Goal: Navigation & Orientation: Find specific page/section

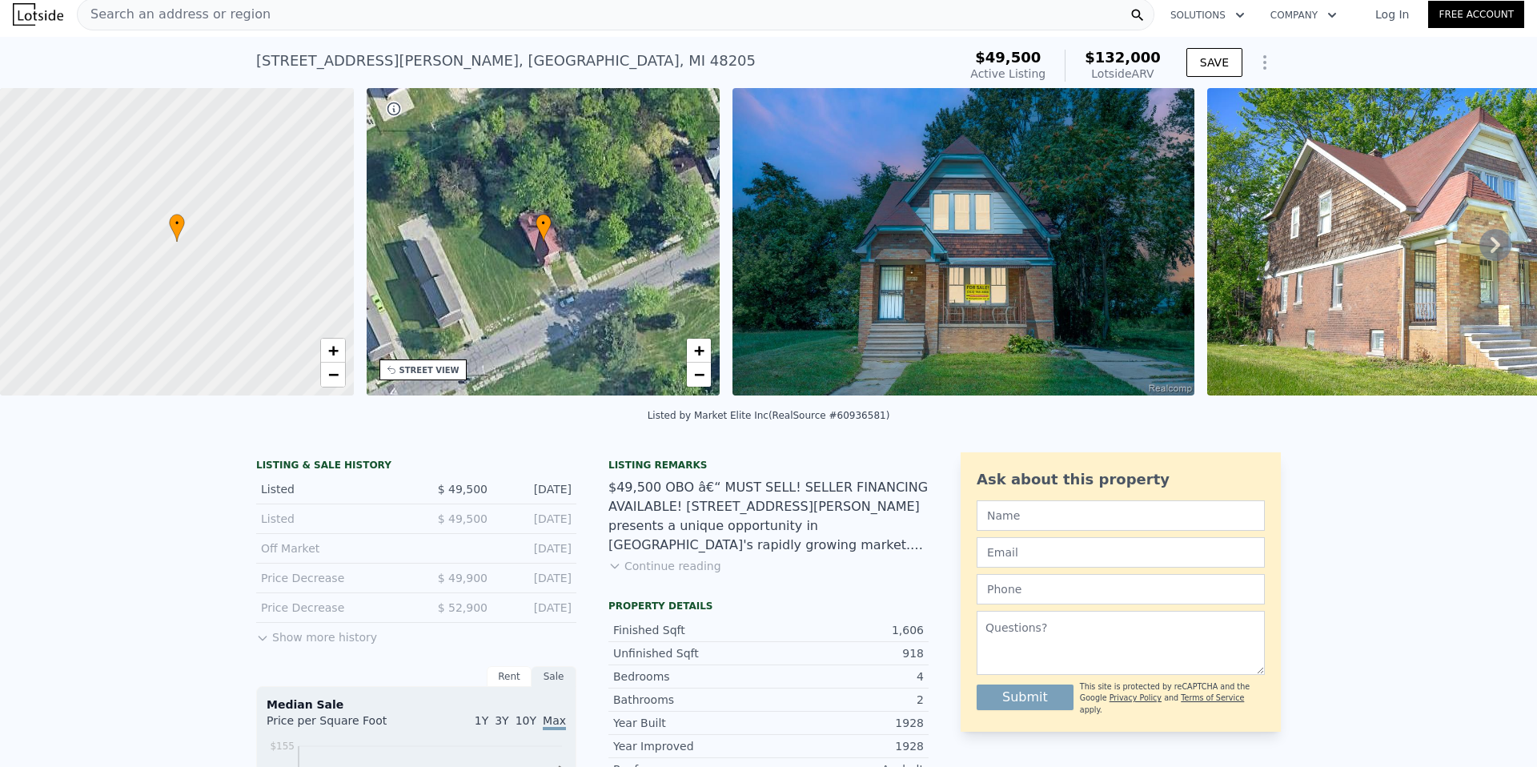
scroll to position [11, 0]
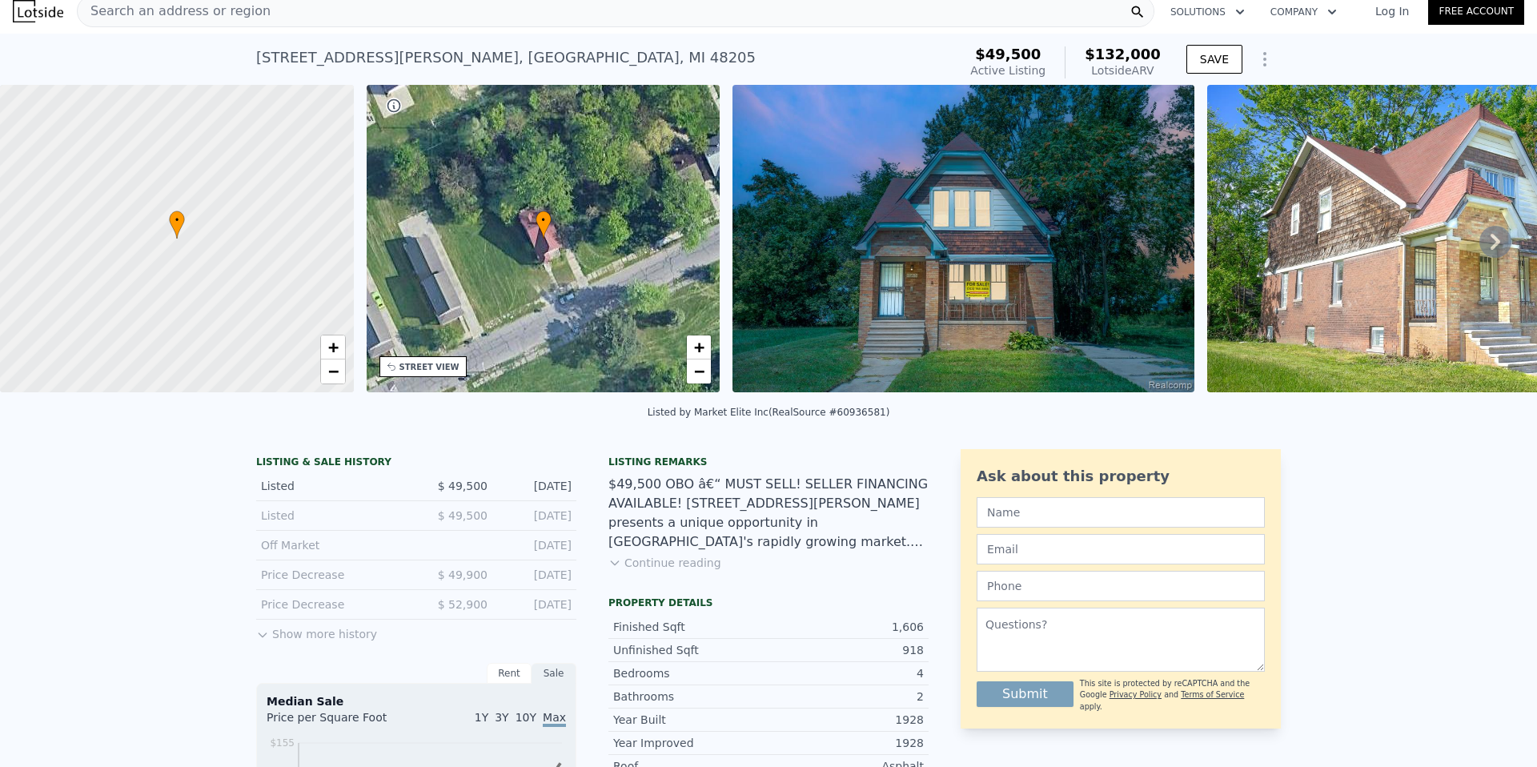
click at [1491, 242] on icon at bounding box center [1495, 242] width 32 height 32
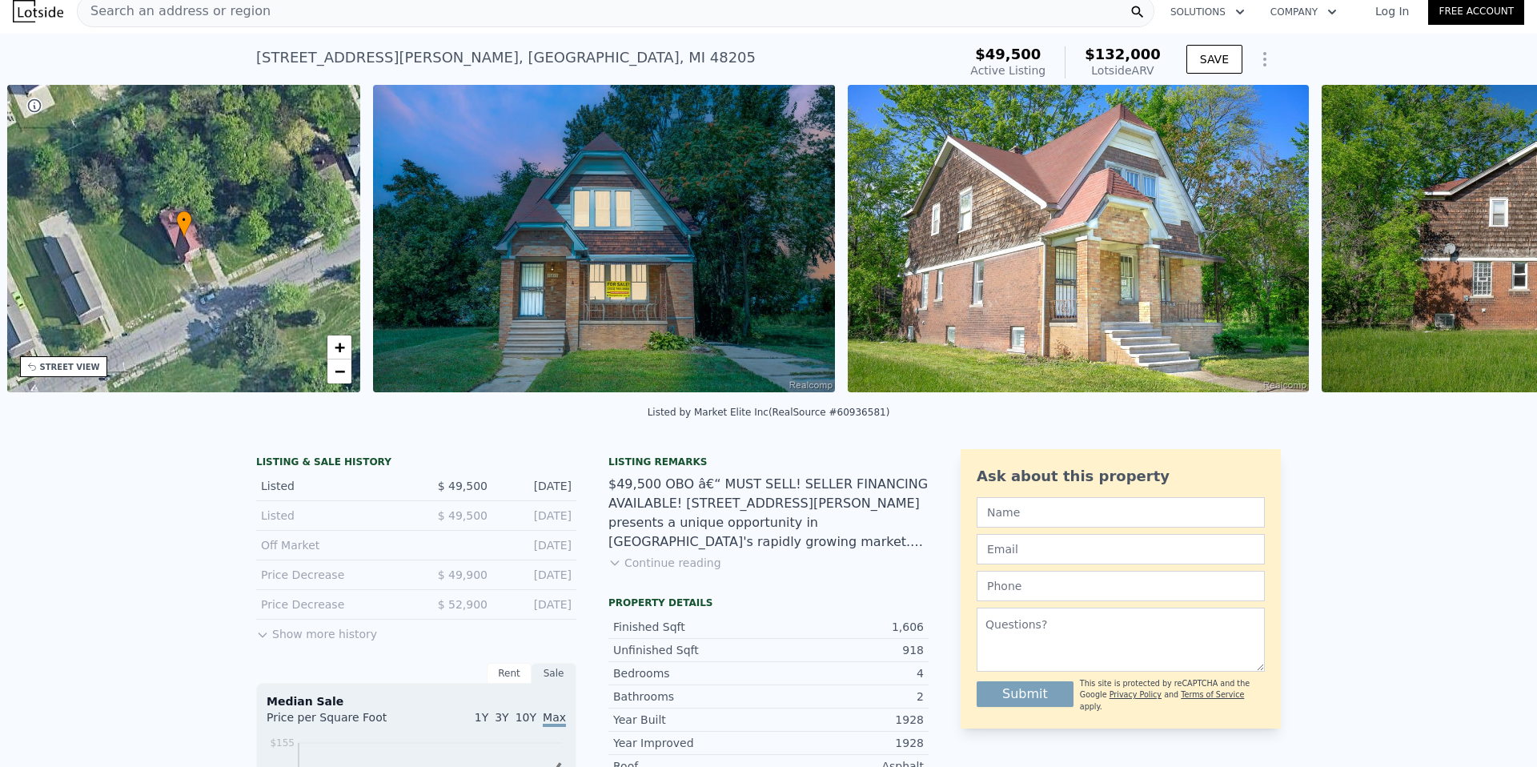
scroll to position [0, 373]
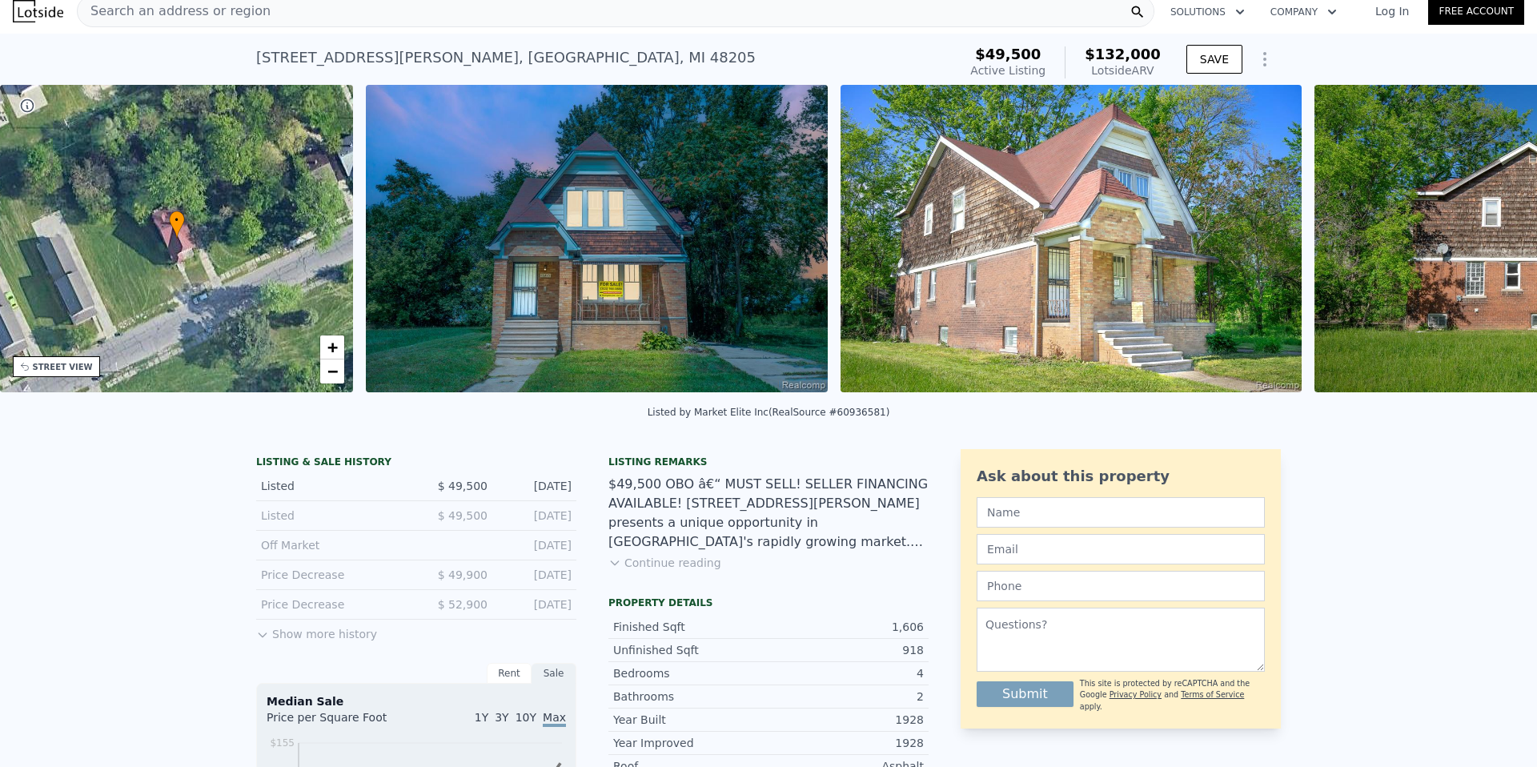
click at [1490, 241] on div "• + − • + − STREET VIEW Loading... SATELLITE VIEW" at bounding box center [768, 241] width 1537 height 313
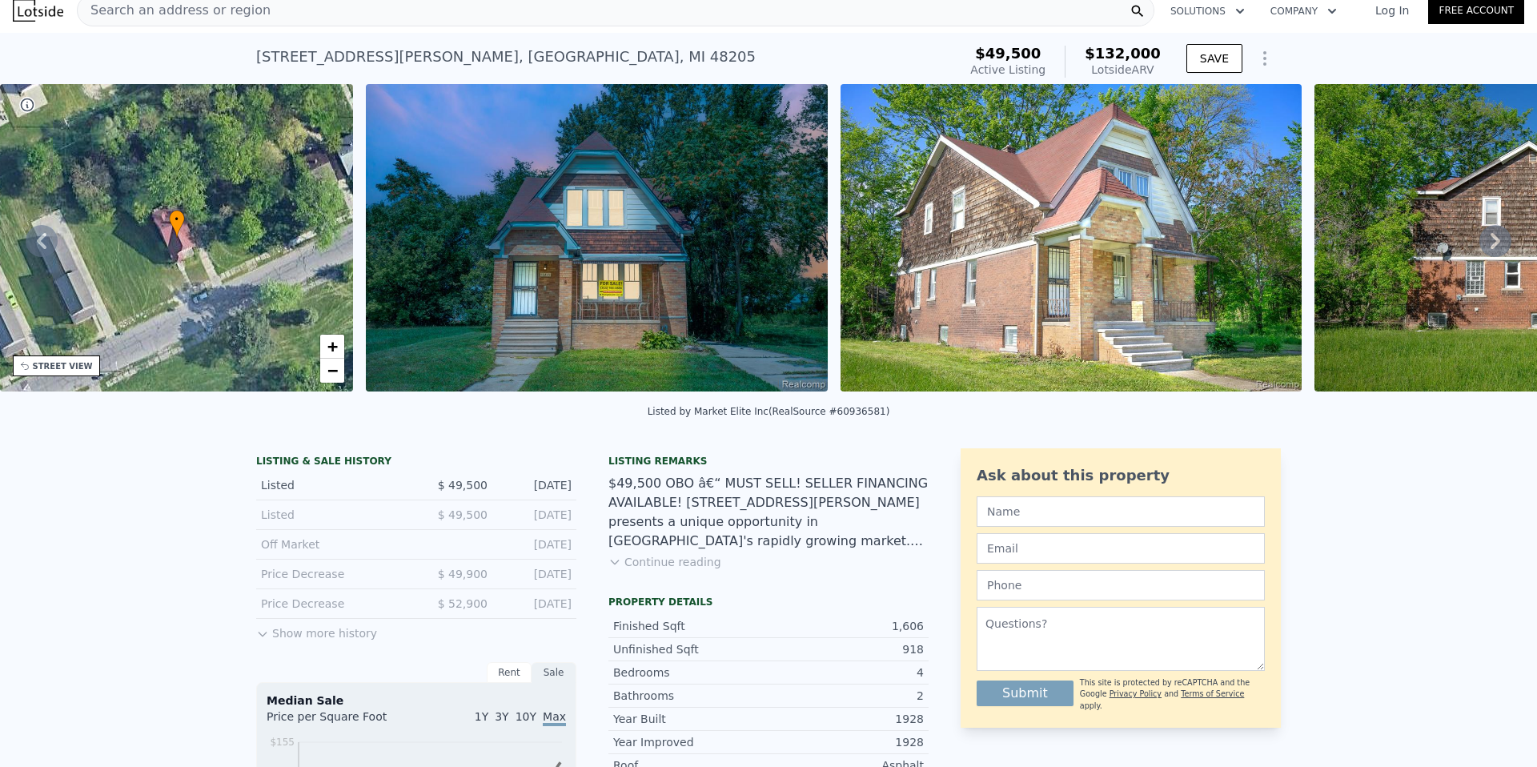
click at [1492, 240] on icon at bounding box center [1495, 241] width 32 height 32
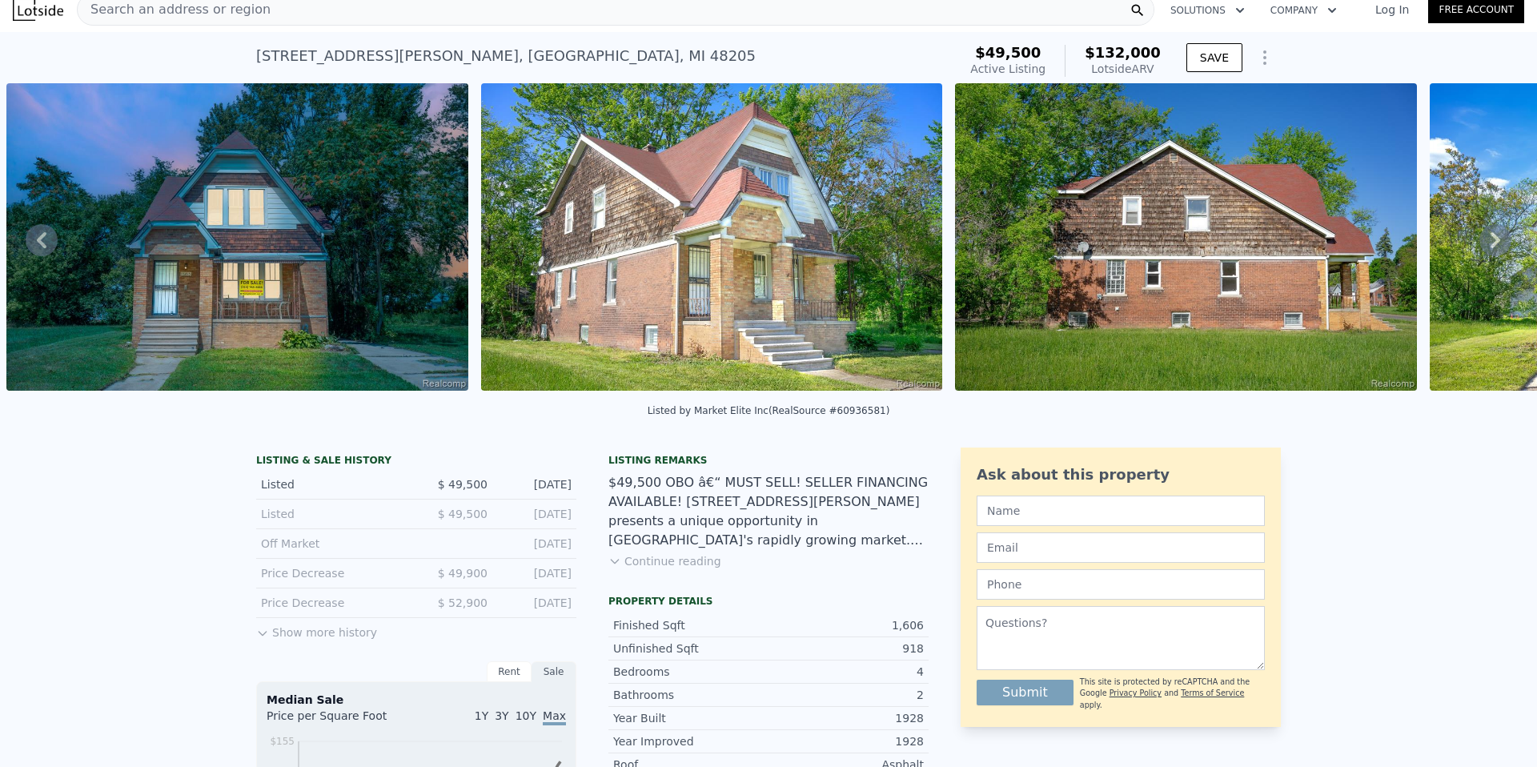
scroll to position [10, 0]
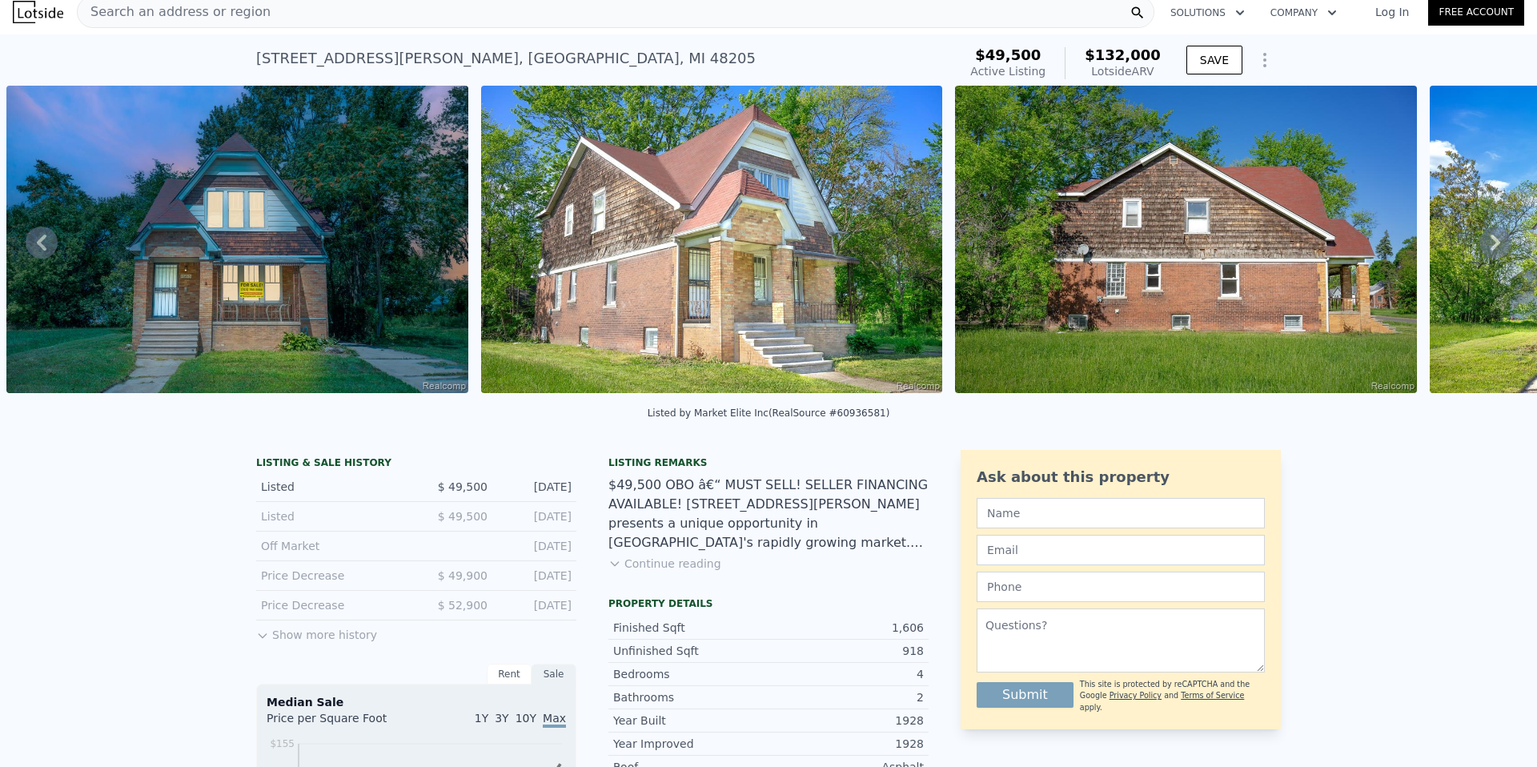
click at [1492, 240] on div "• + − • + − STREET VIEW Loading... SATELLITE VIEW" at bounding box center [768, 242] width 1537 height 313
click at [1495, 245] on icon at bounding box center [1496, 243] width 10 height 16
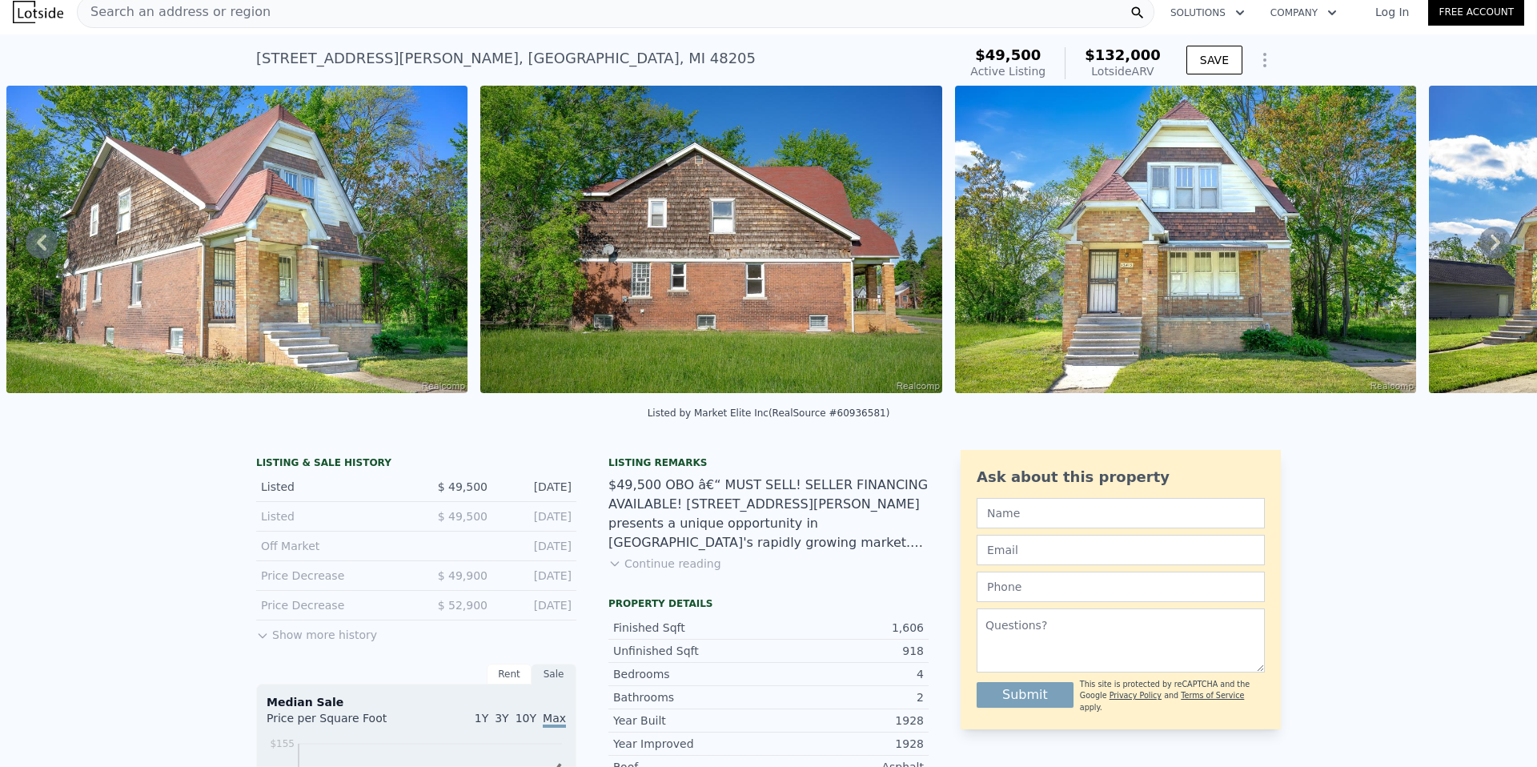
click at [1494, 243] on icon at bounding box center [1495, 243] width 32 height 32
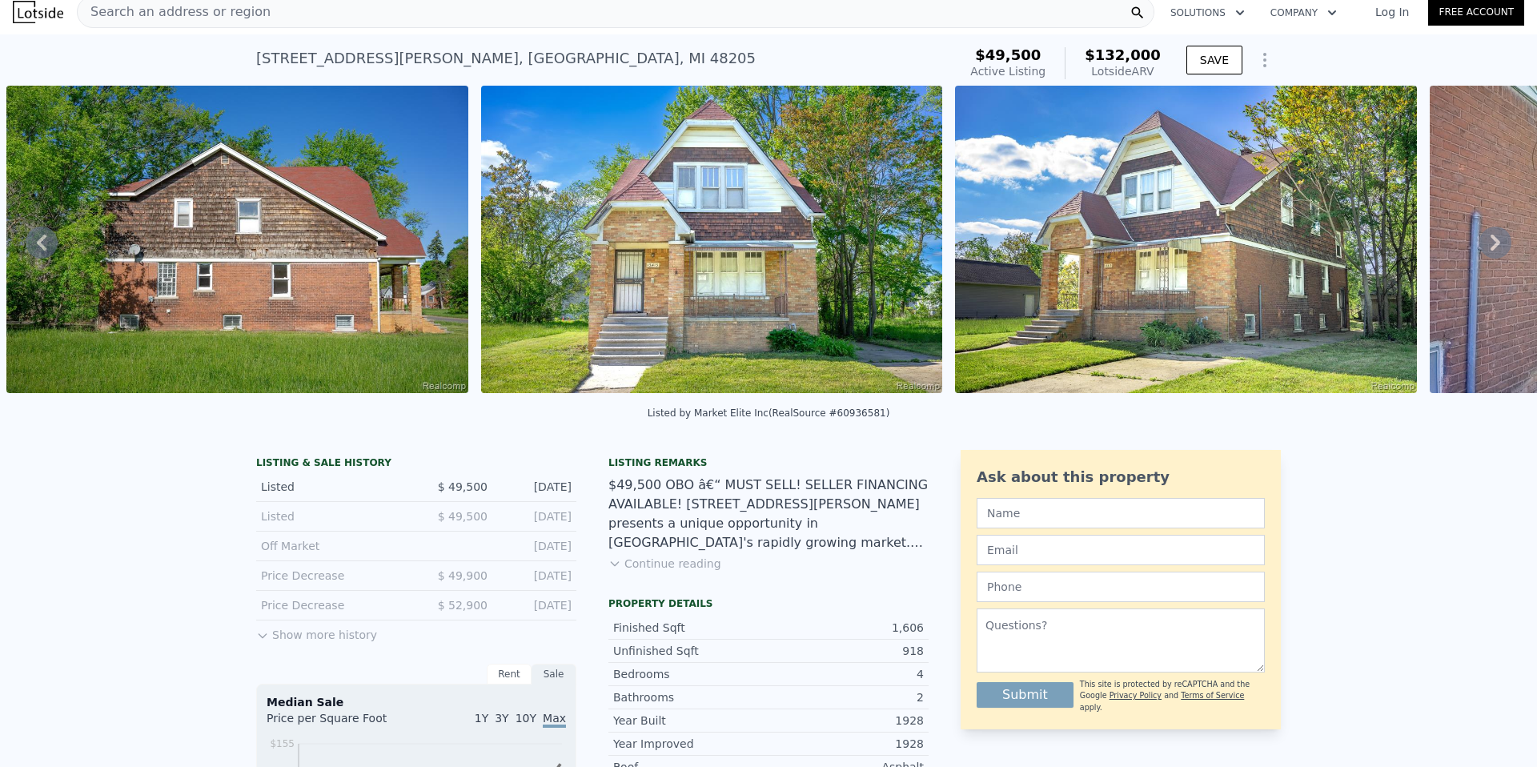
click at [1494, 243] on icon at bounding box center [1495, 243] width 32 height 32
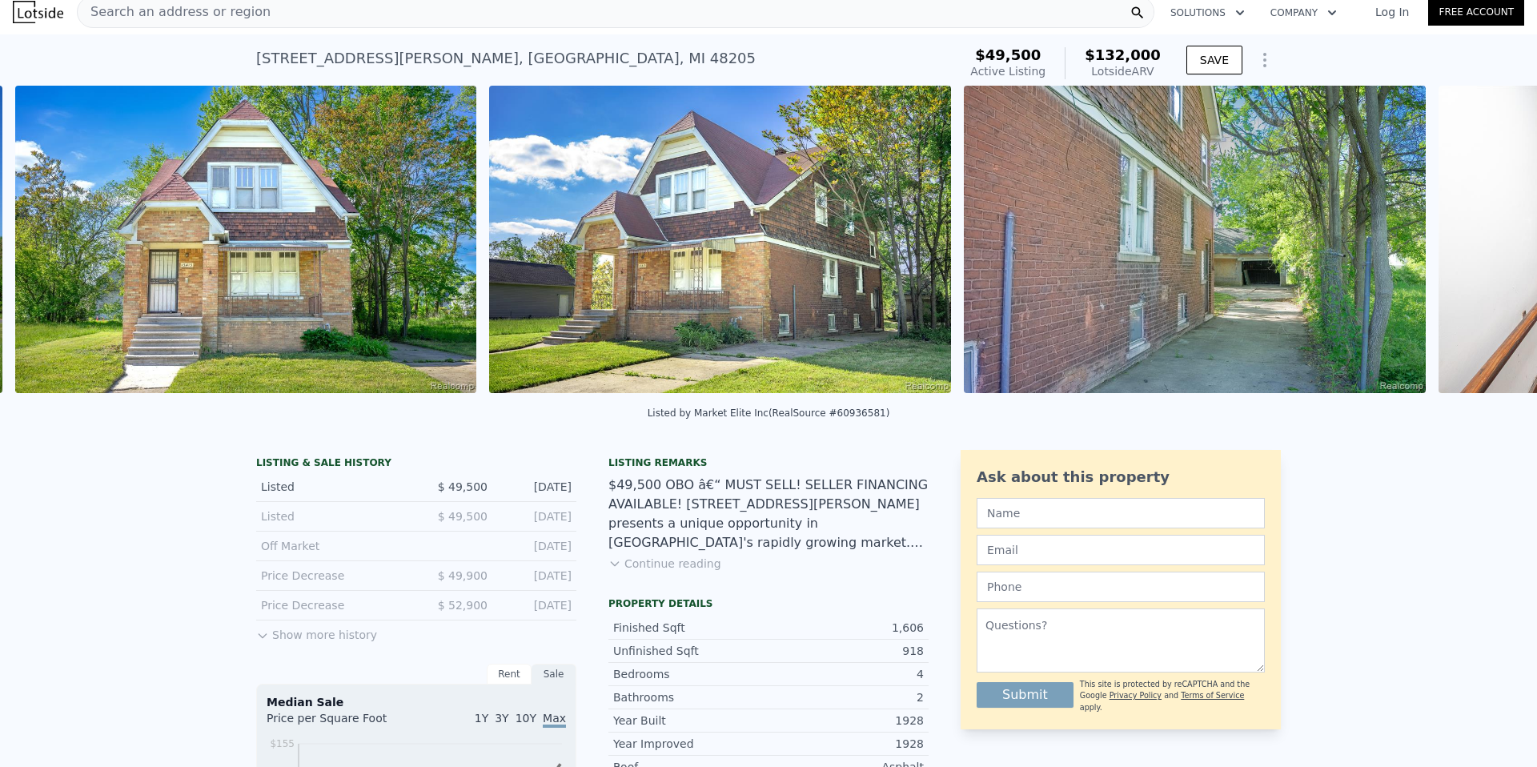
scroll to position [0, 2156]
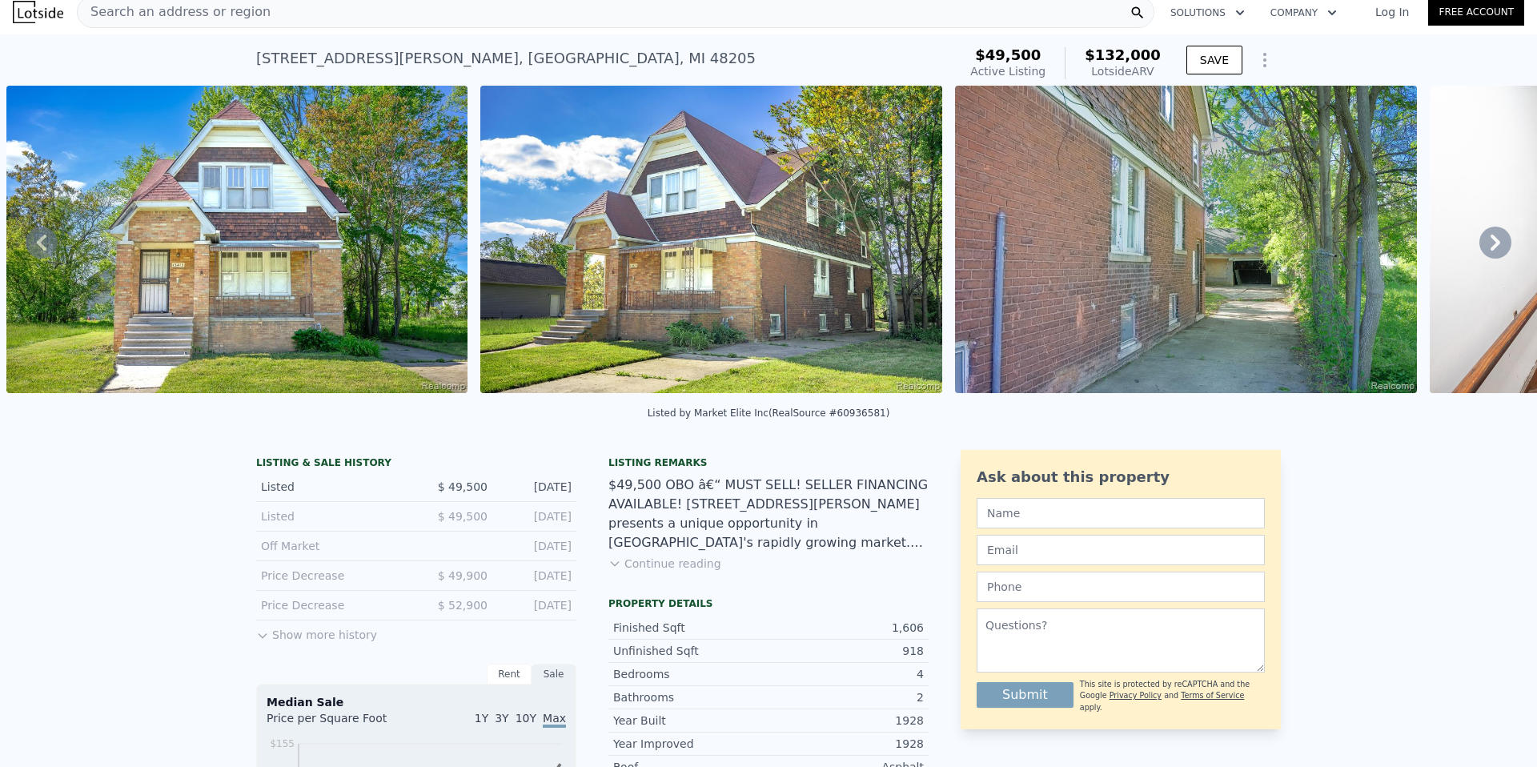
click at [1494, 243] on icon at bounding box center [1495, 243] width 32 height 32
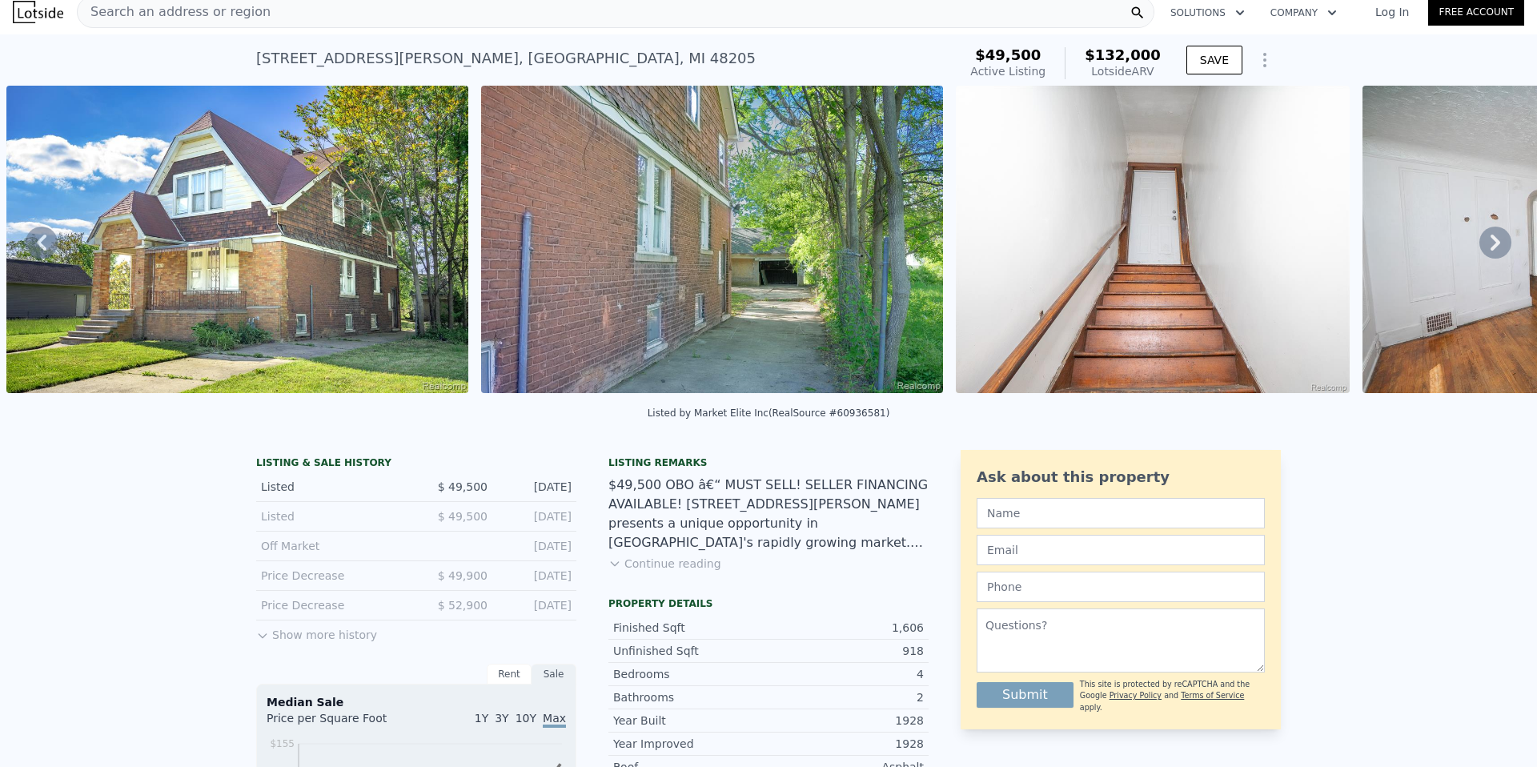
click at [1494, 243] on icon at bounding box center [1495, 243] width 32 height 32
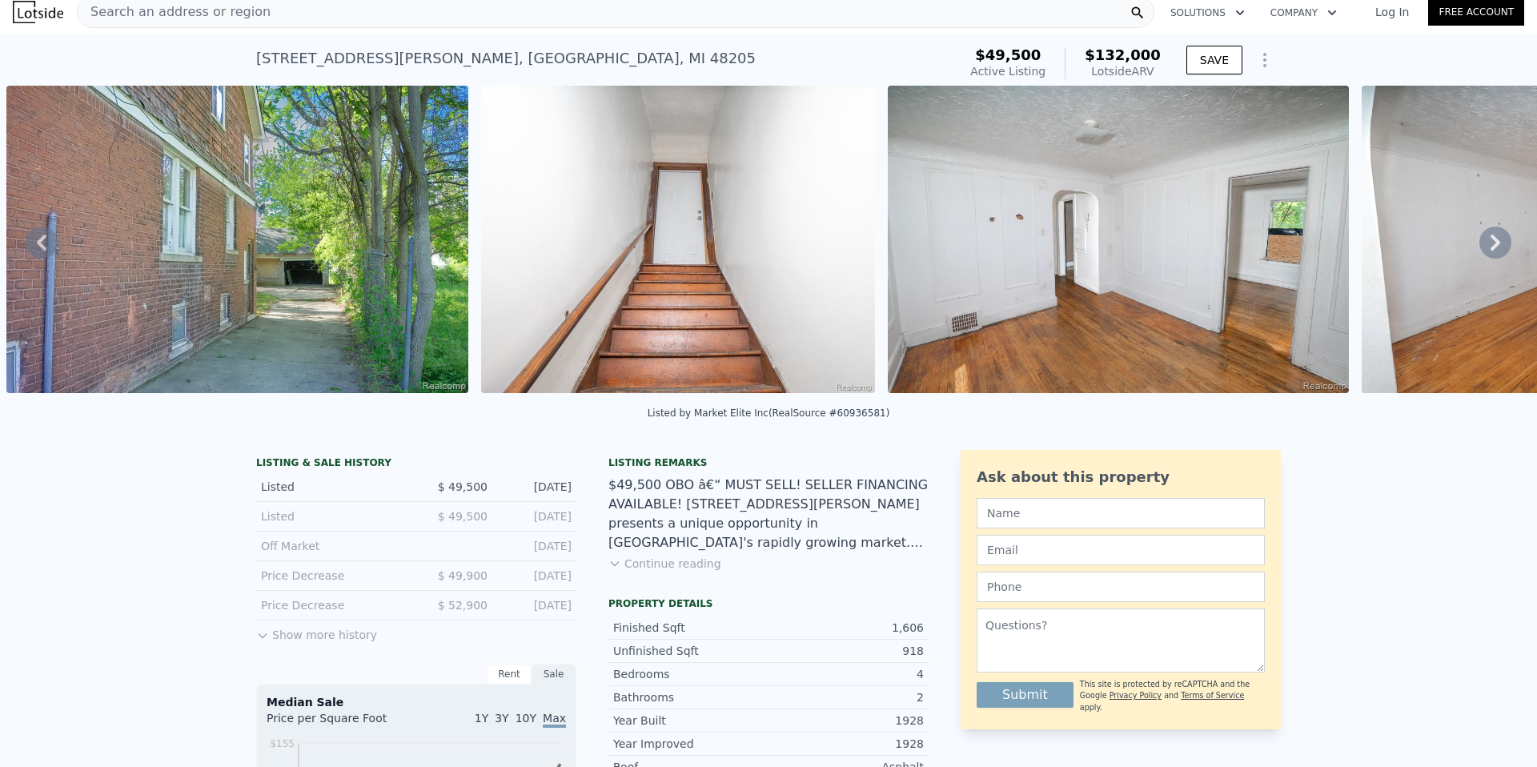
click at [1494, 243] on icon at bounding box center [1495, 243] width 32 height 32
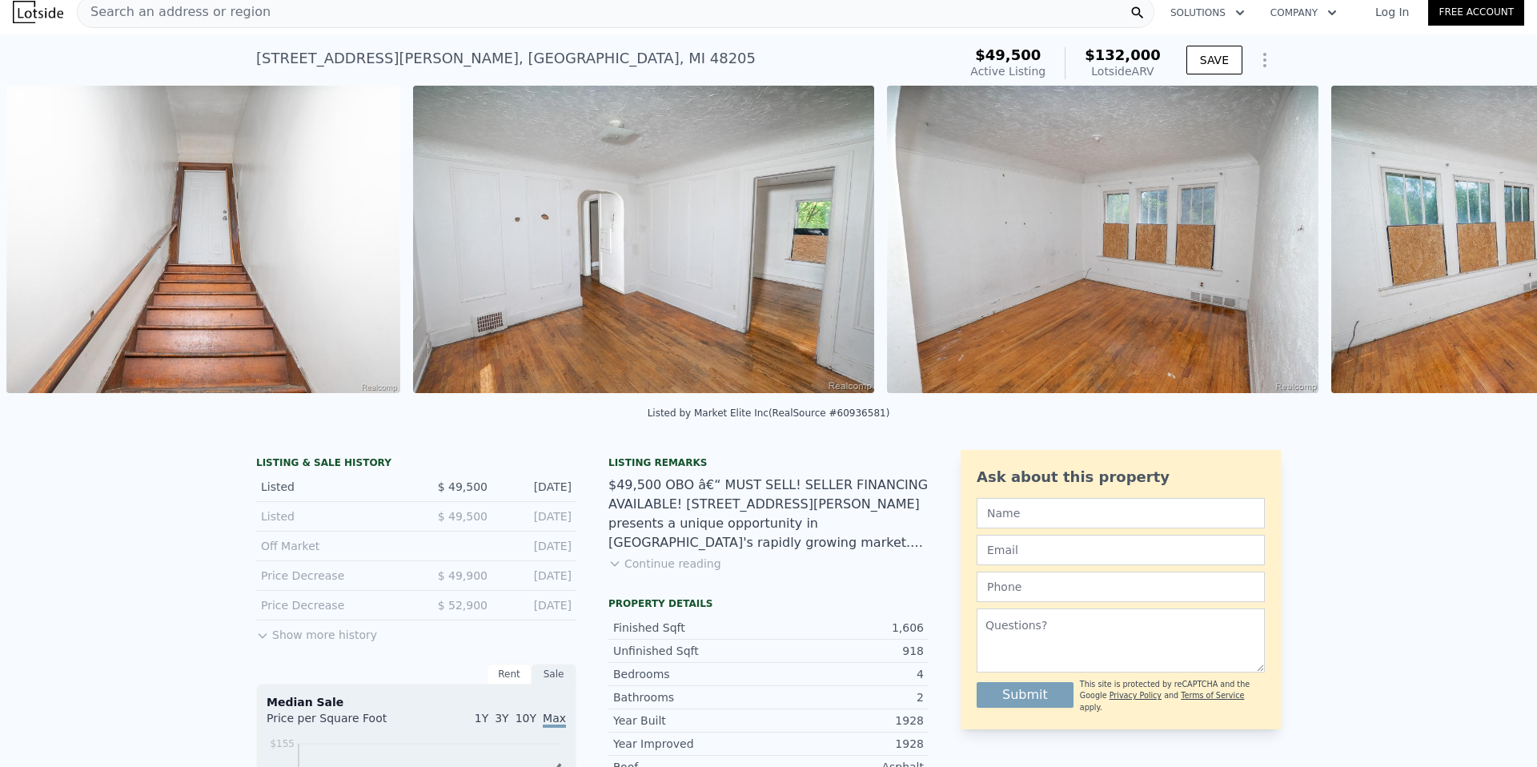
click at [1494, 242] on div "• + − • + − STREET VIEW Loading... SATELLITE VIEW" at bounding box center [768, 242] width 1537 height 313
click at [1494, 241] on icon at bounding box center [1495, 243] width 32 height 32
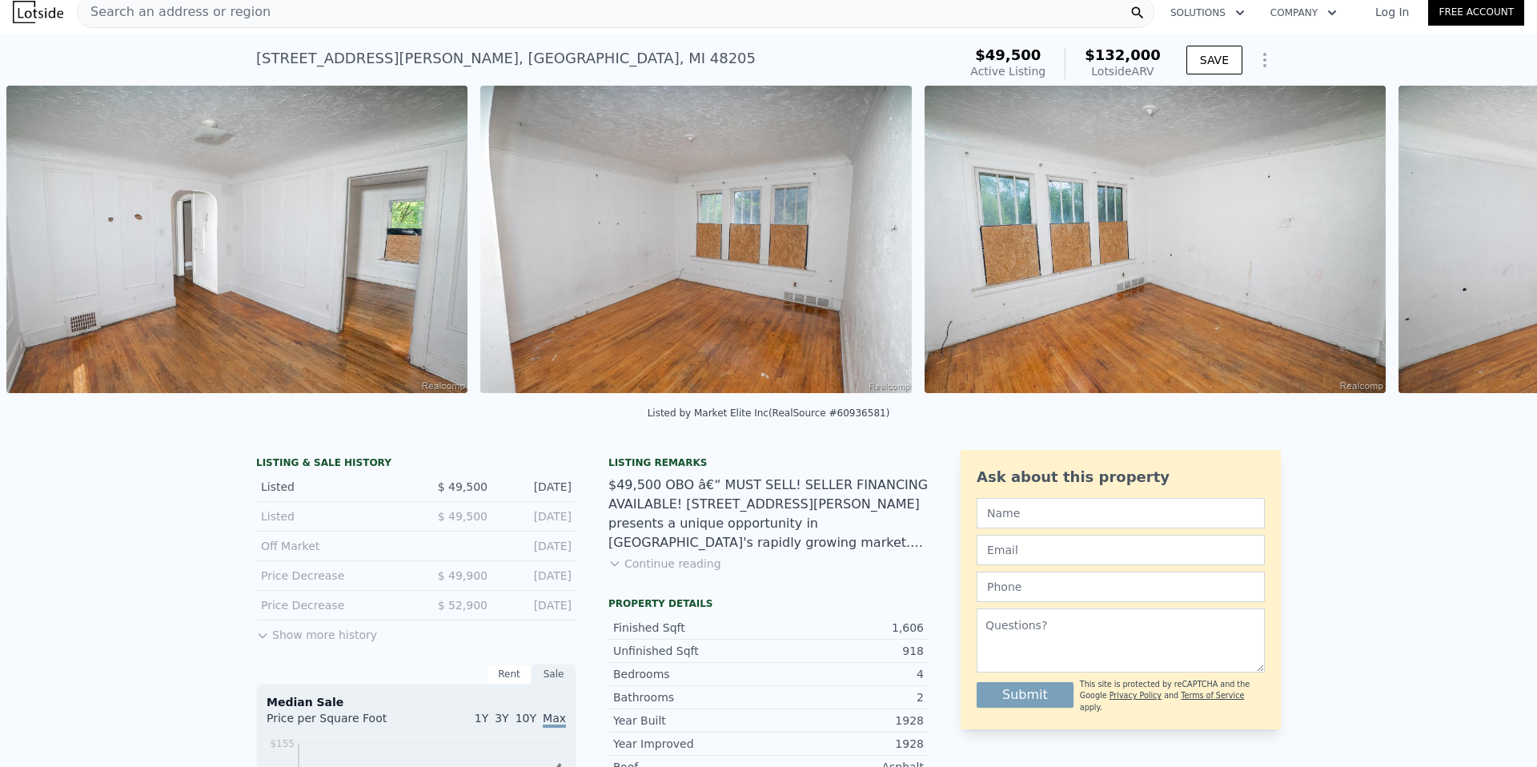
click at [1494, 241] on div "• + − • + − STREET VIEW Loading... SATELLITE VIEW" at bounding box center [768, 242] width 1537 height 313
click at [1494, 242] on icon at bounding box center [1495, 243] width 32 height 32
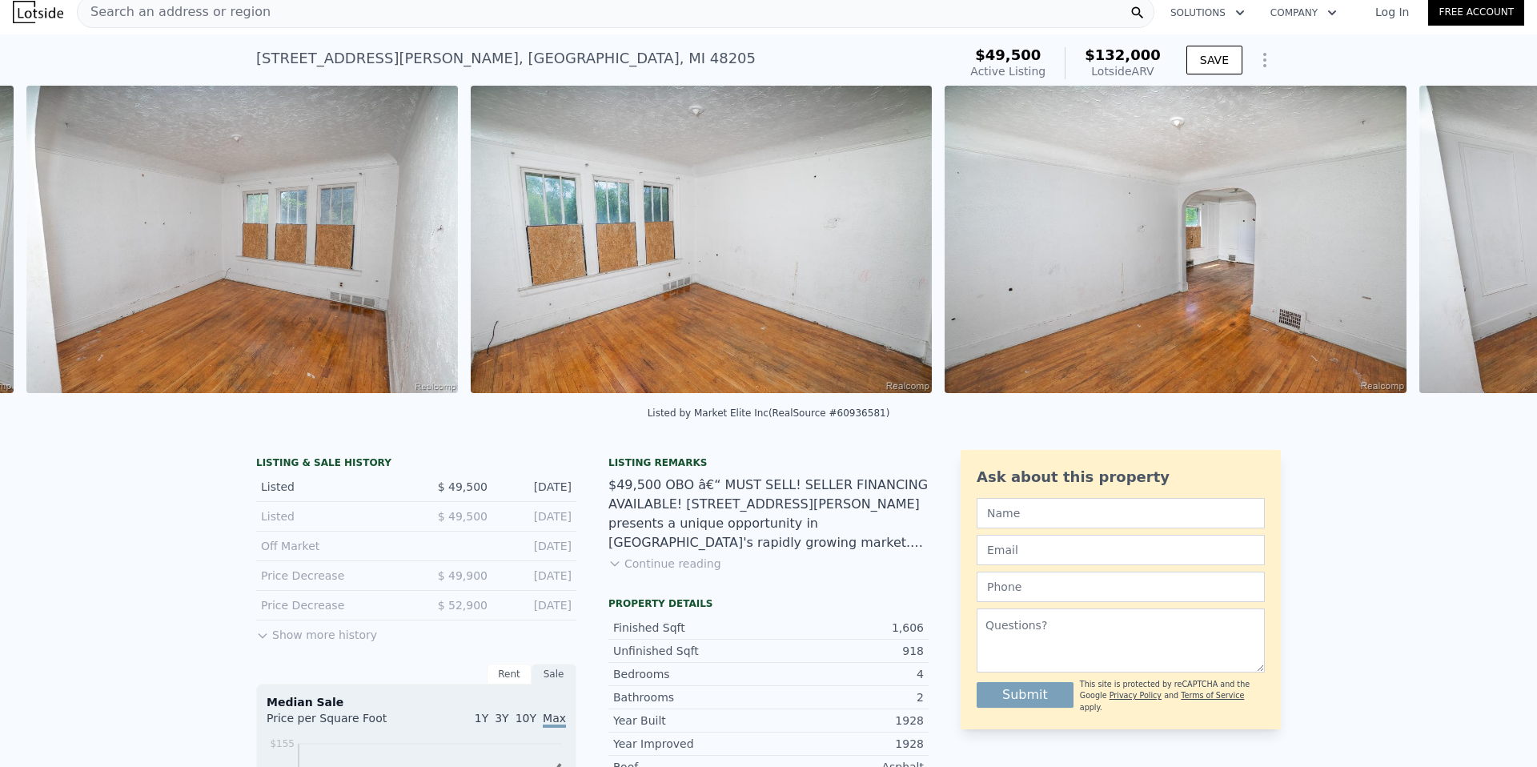
scroll to position [0, 4460]
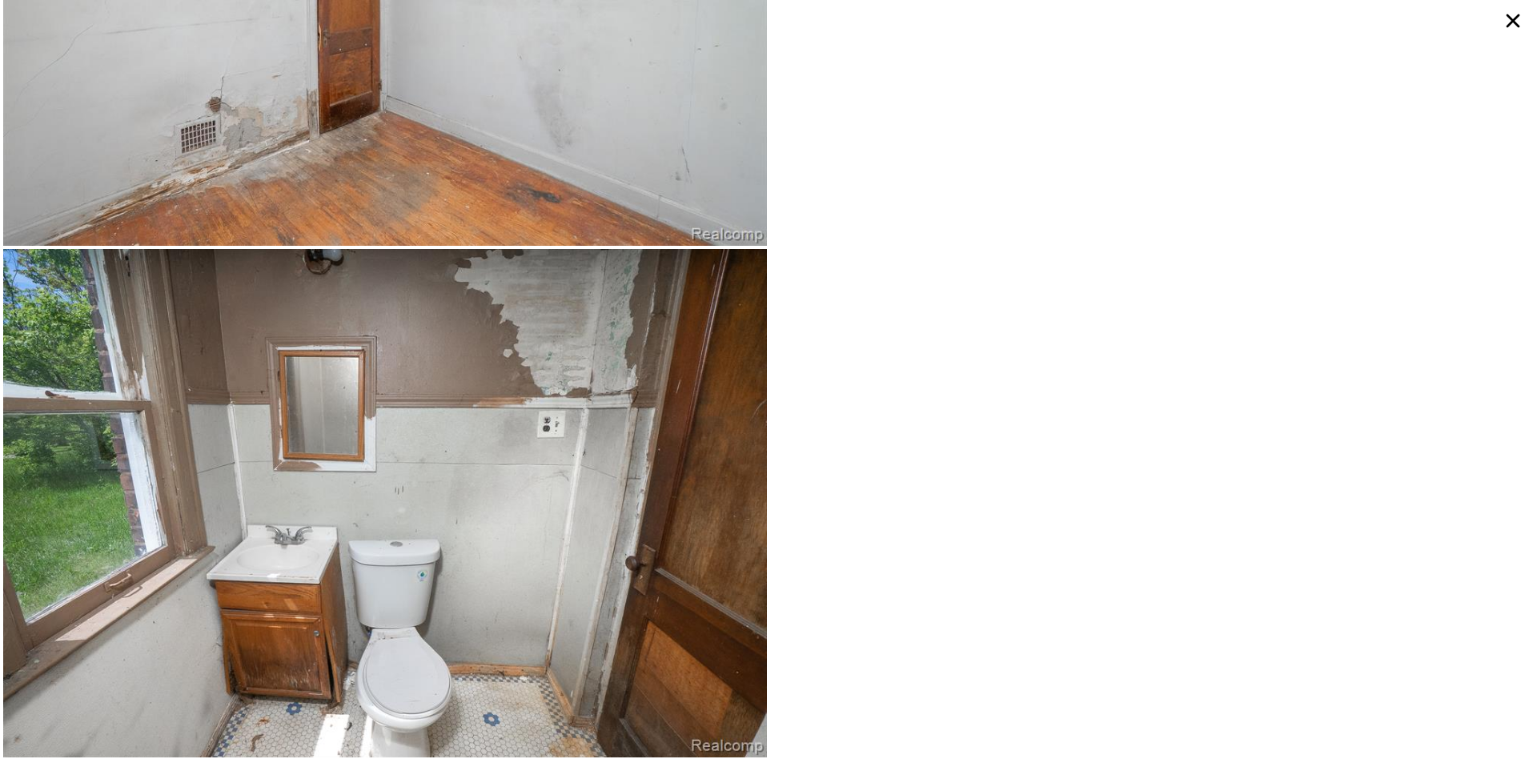
scroll to position [11184, 0]
